Goal: Information Seeking & Learning: Learn about a topic

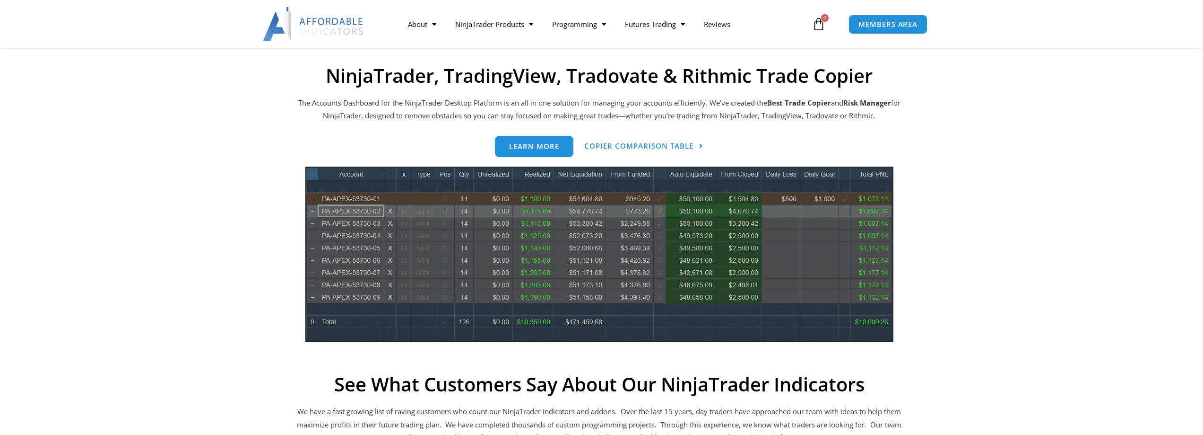
scroll to position [426, 0]
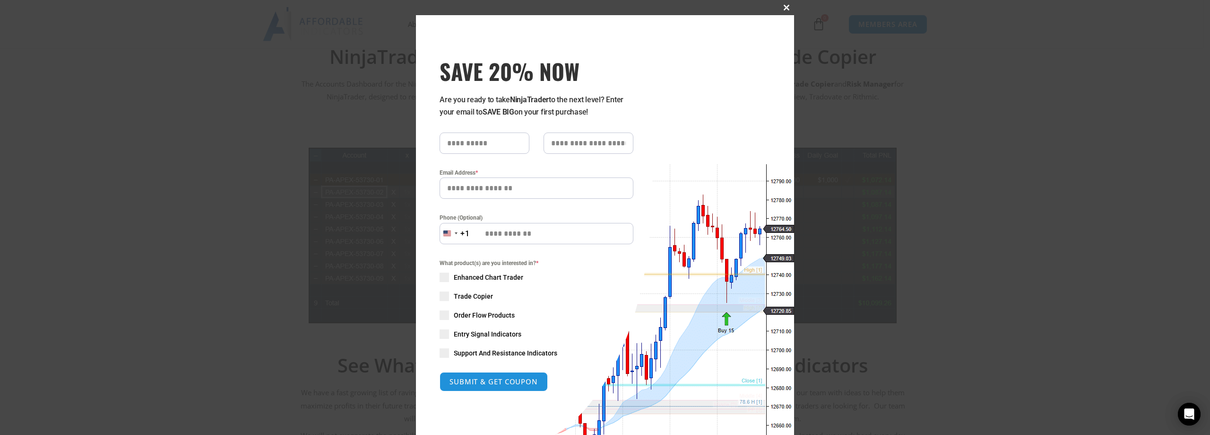
click at [784, 7] on span at bounding box center [786, 8] width 15 height 6
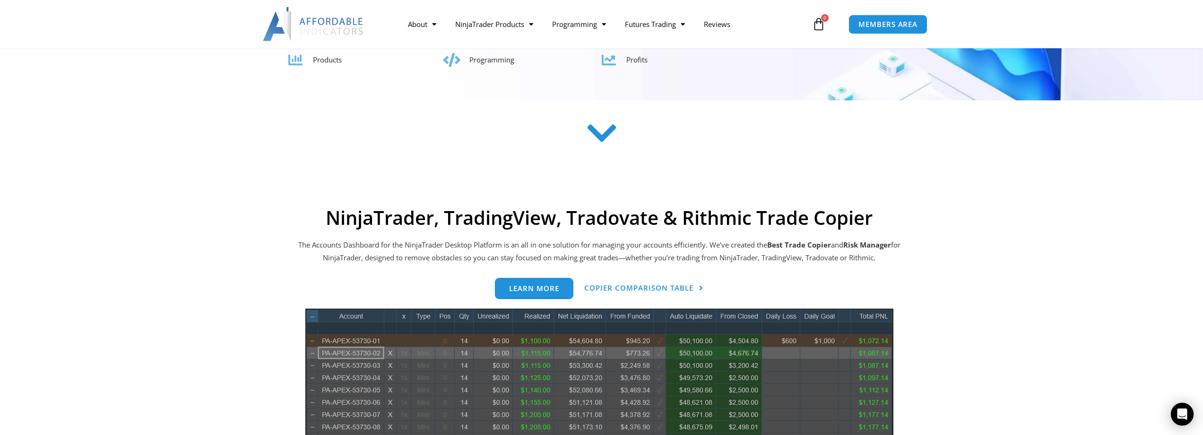
scroll to position [142, 0]
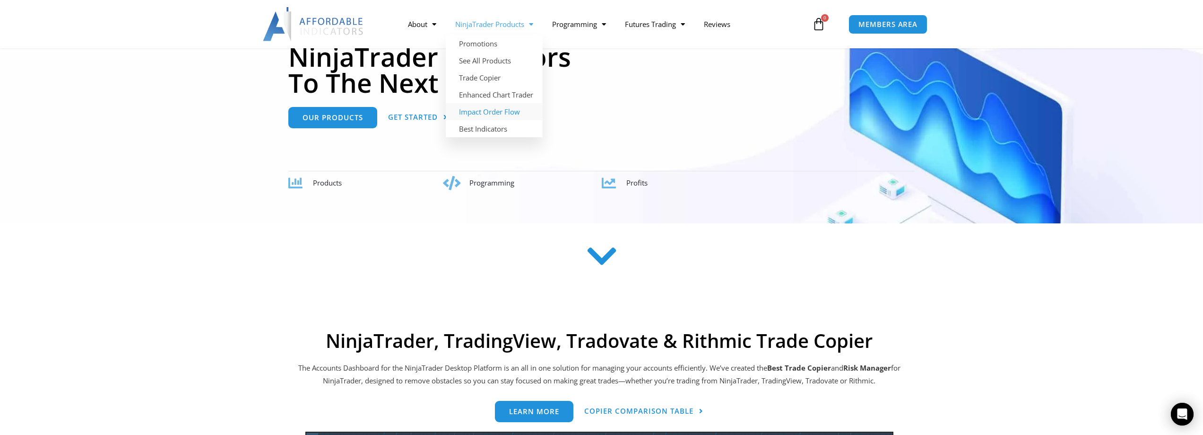
click at [501, 112] on link "Impact Order Flow" at bounding box center [494, 111] width 97 height 17
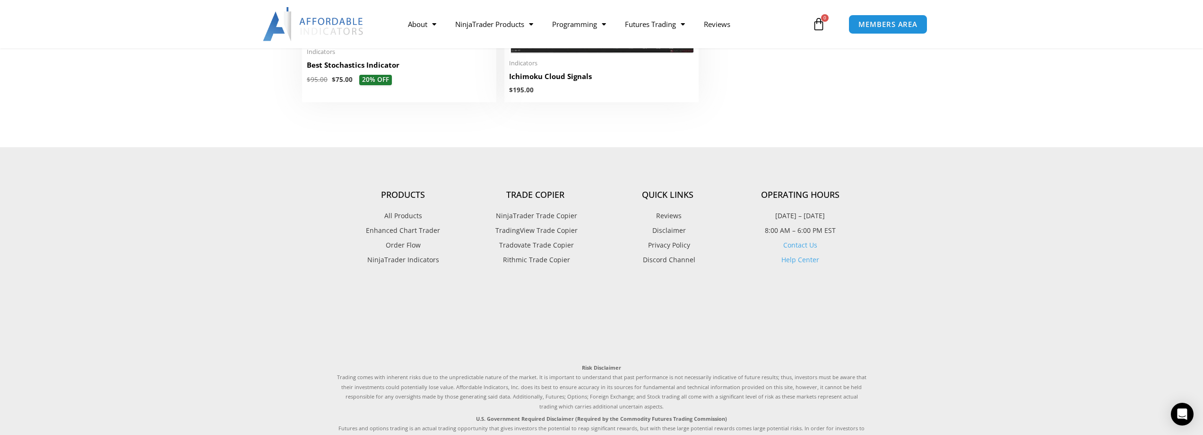
scroll to position [2385, 0]
